Goal: Information Seeking & Learning: Find specific fact

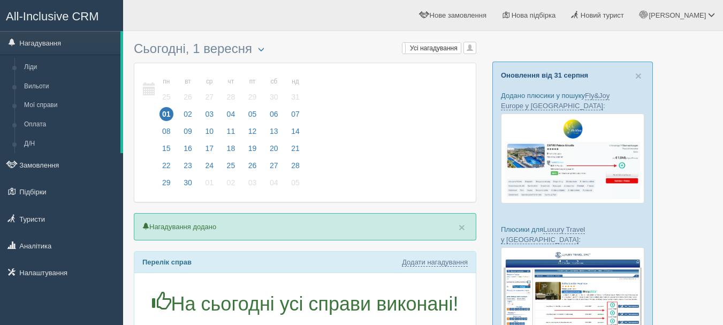
click at [560, 75] on link "Оновлення від 31 серпня" at bounding box center [544, 75] width 87 height 8
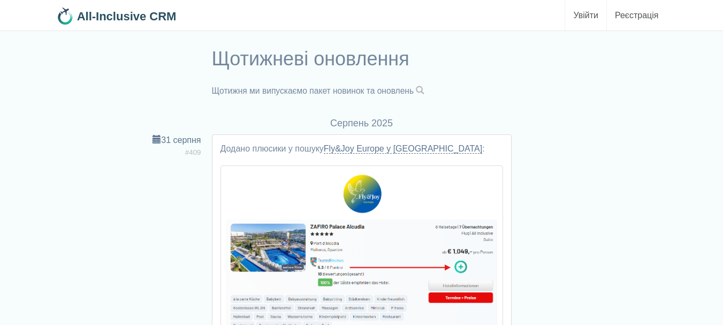
click at [424, 91] on span at bounding box center [420, 90] width 9 height 9
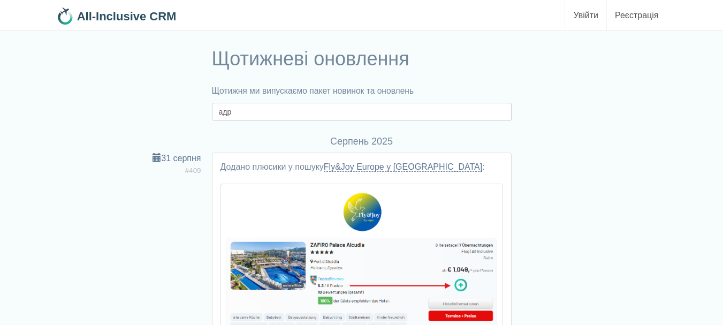
type input "[PERSON_NAME]"
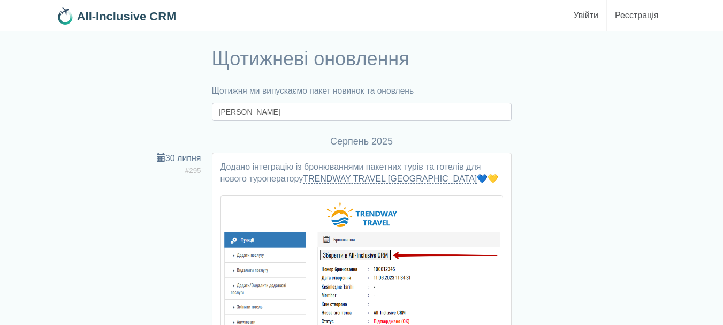
click at [288, 115] on input "[PERSON_NAME]" at bounding box center [362, 112] width 300 height 18
type input "Ад"
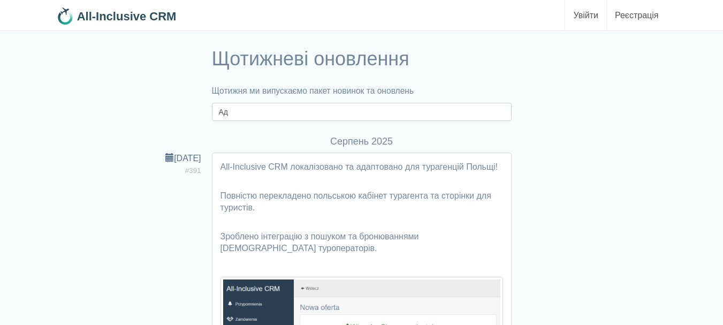
click at [244, 112] on input "Ад" at bounding box center [362, 112] width 300 height 18
type input "А"
type input "adr"
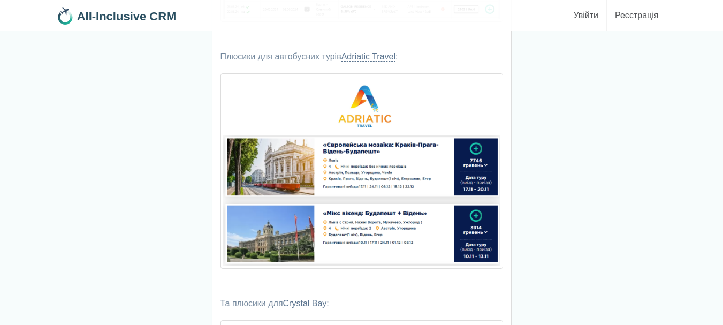
scroll to position [267, 0]
